Goal: Transaction & Acquisition: Book appointment/travel/reservation

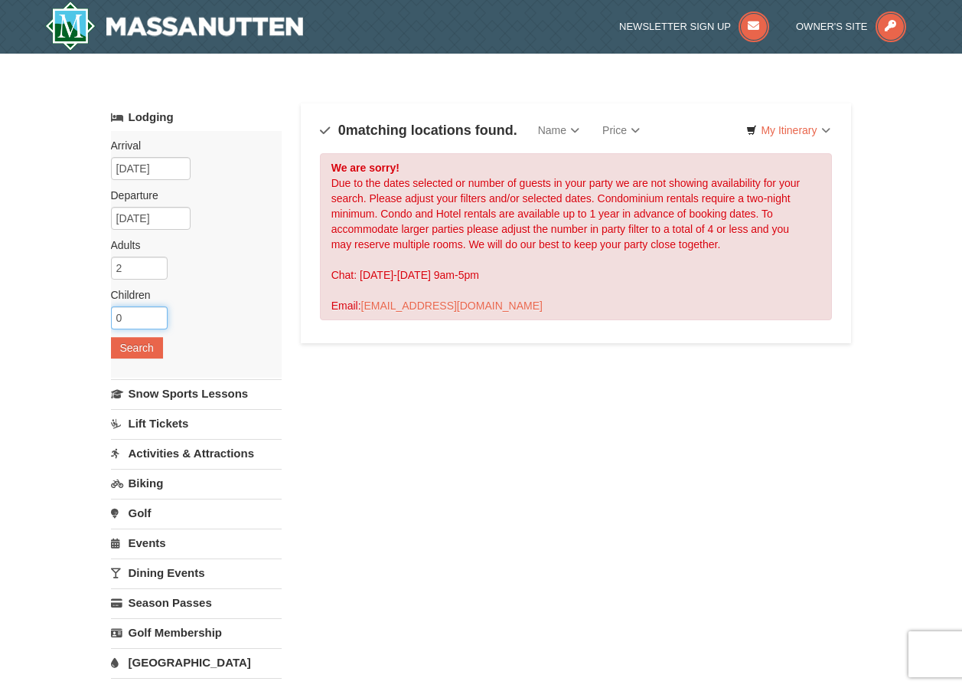
click at [139, 321] on input "0" at bounding box center [139, 317] width 57 height 23
type input "1"
click at [158, 315] on input "1" at bounding box center [139, 317] width 57 height 23
click at [147, 348] on button "Search" at bounding box center [137, 347] width 52 height 21
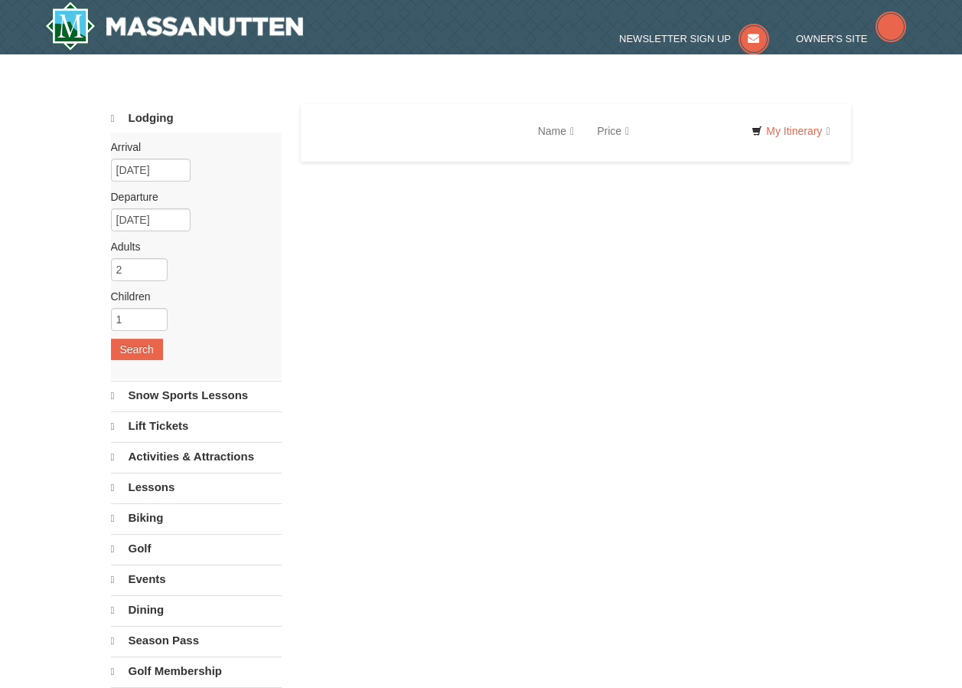
select select "9"
